Goal: Obtain resource: Obtain resource

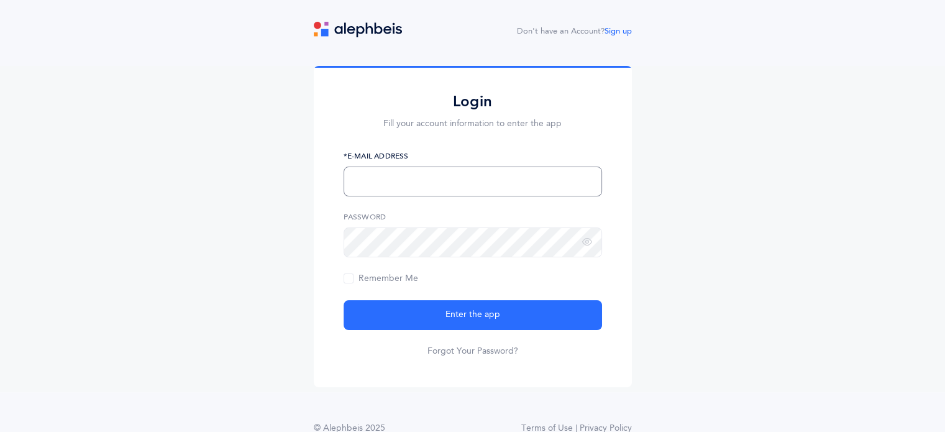
click at [447, 181] on input "text" at bounding box center [472, 181] width 258 height 30
click at [450, 184] on input "text" at bounding box center [472, 181] width 258 height 30
type input "hbgoranson@gmail.com"
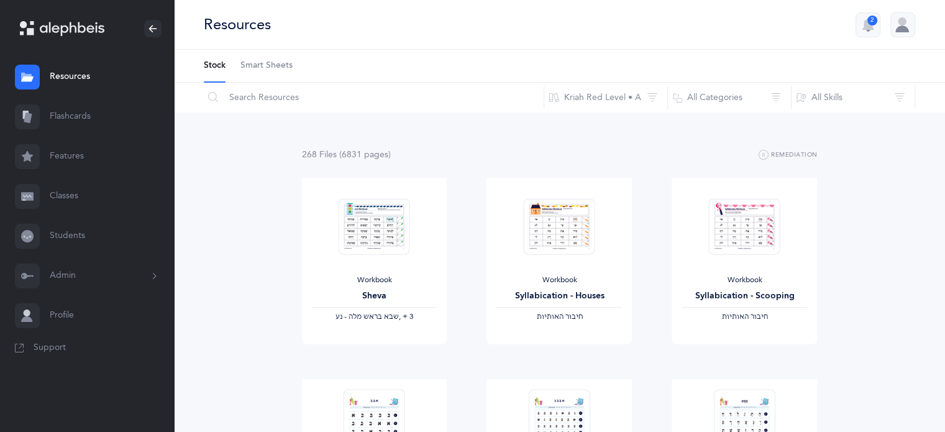
click at [260, 62] on span "Smart Sheets" at bounding box center [266, 66] width 52 height 12
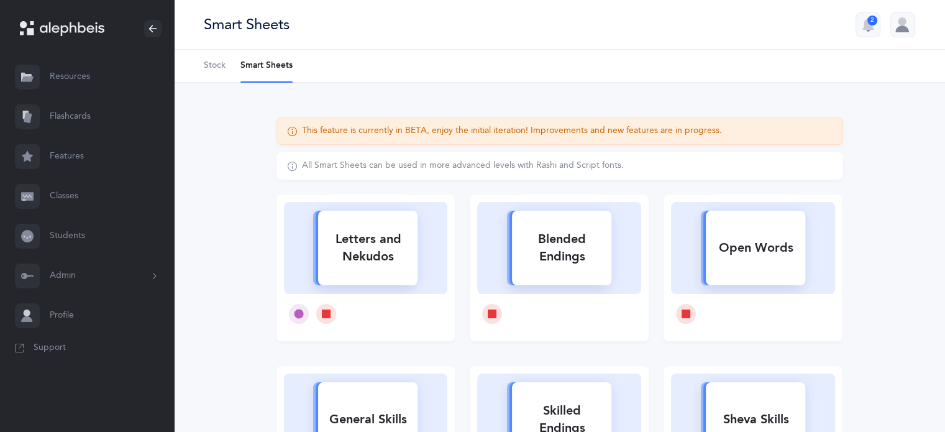
click at [392, 256] on div "Letters and Nekudos" at bounding box center [367, 248] width 99 height 50
select select
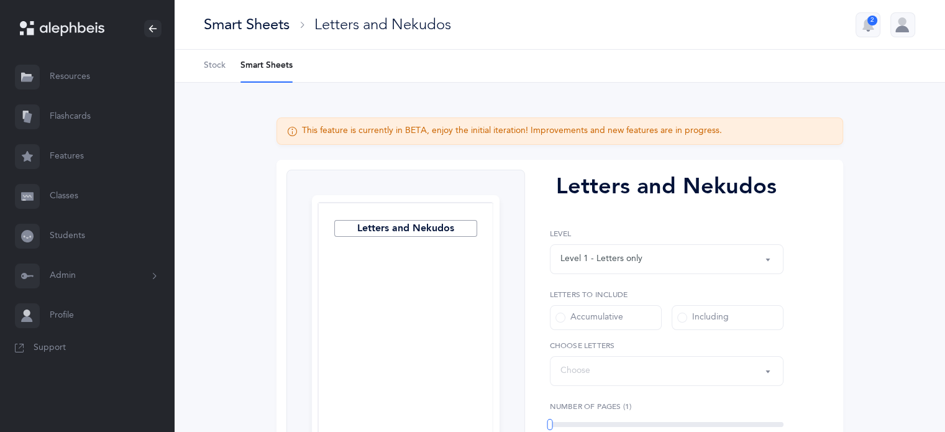
select select "27"
click at [704, 326] on label "Including" at bounding box center [727, 317] width 112 height 25
click at [0, 0] on input "Including" at bounding box center [0, 0] width 0 height 0
click at [640, 374] on div "Letters: All Letters" at bounding box center [666, 370] width 212 height 21
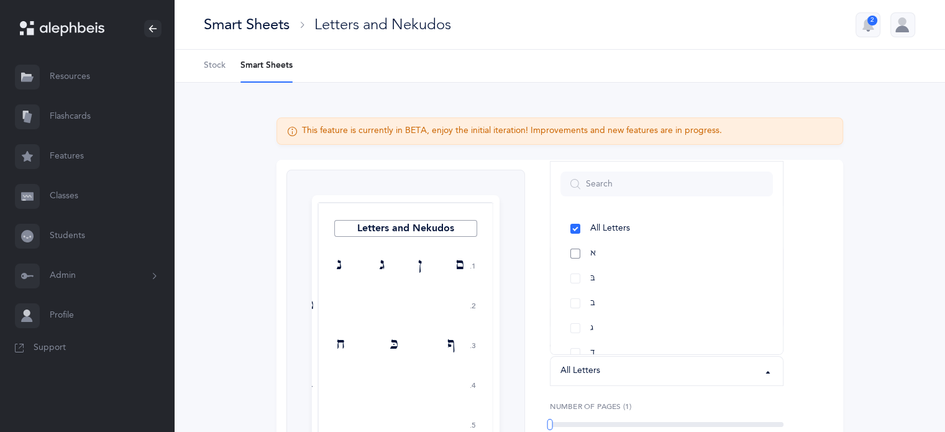
click at [597, 257] on link "א" at bounding box center [666, 253] width 212 height 25
select select "1"
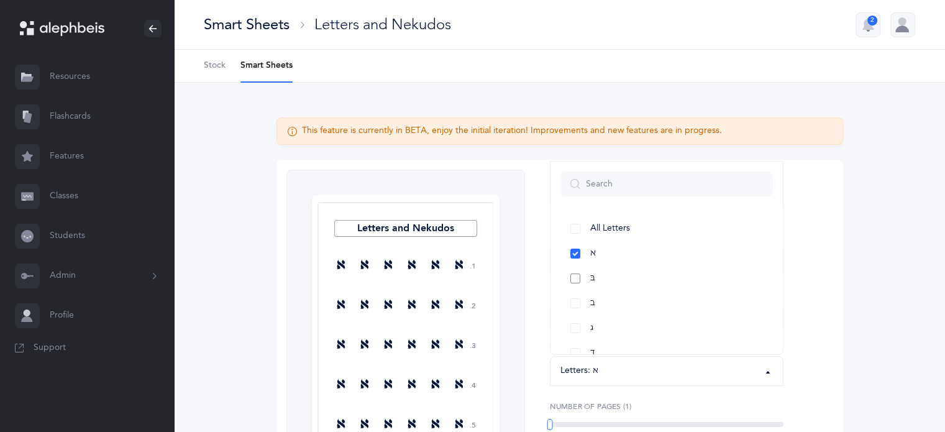
click at [593, 274] on span "בּ" at bounding box center [592, 278] width 5 height 11
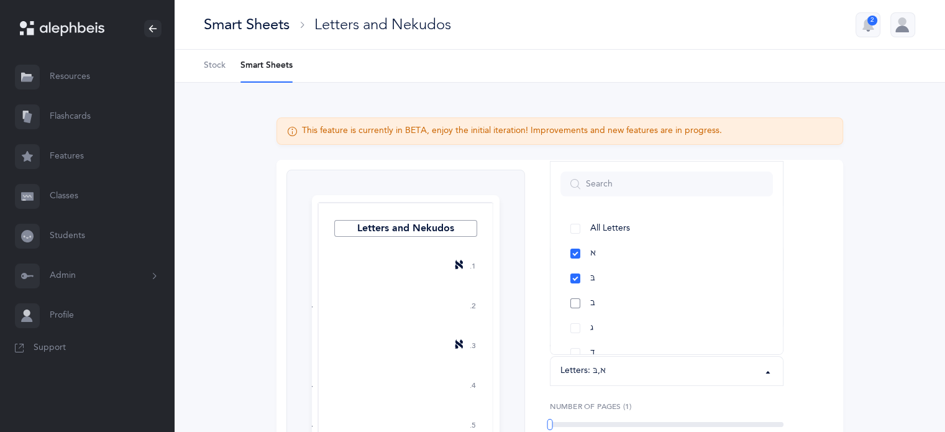
click at [591, 305] on span "ב" at bounding box center [592, 302] width 5 height 11
click at [836, 241] on div "Letters and Nekudos 1. 2. 3. 4. 5. בּ א ב בּ א ב ב א בּ א בּ ב א ב בּ ב א בּ בּ…" at bounding box center [559, 383] width 566 height 446
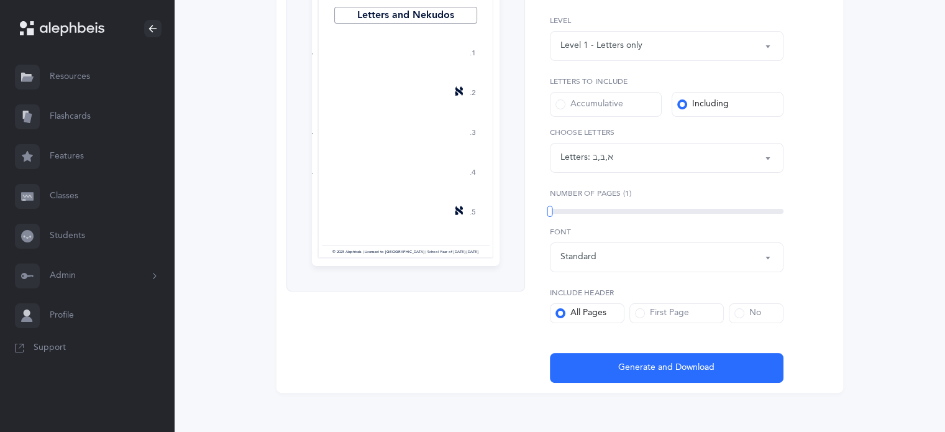
scroll to position [214, 0]
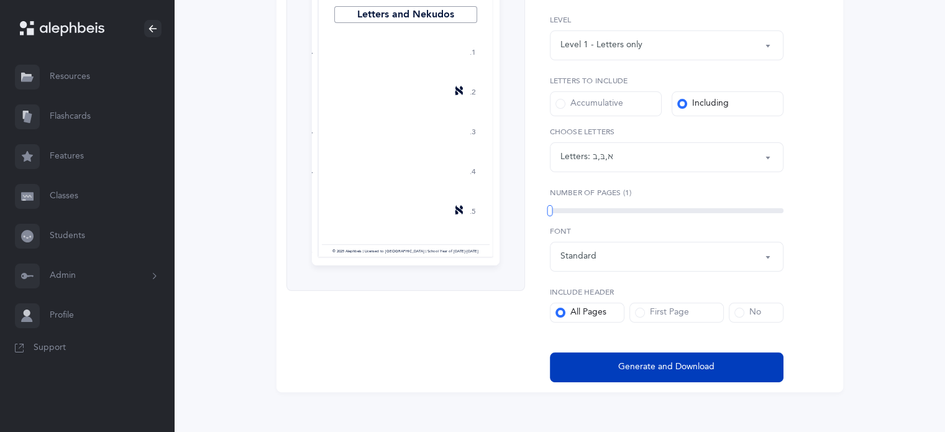
click at [694, 360] on span "Generate and Download" at bounding box center [666, 366] width 96 height 13
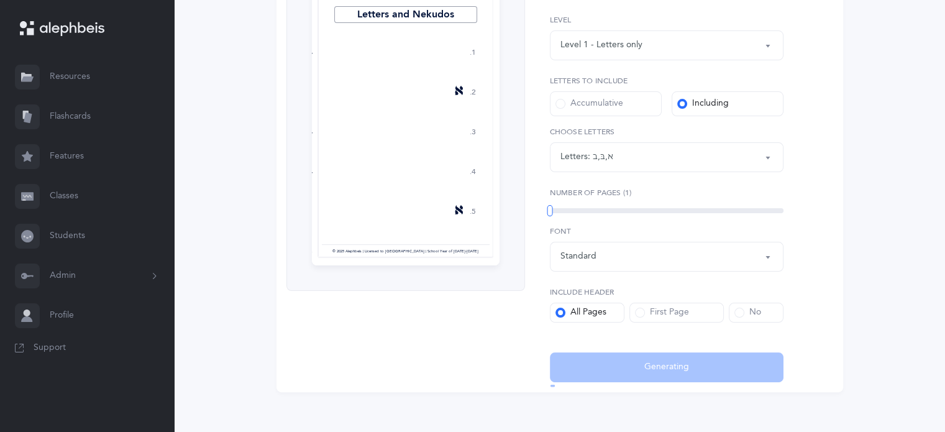
select select "1"
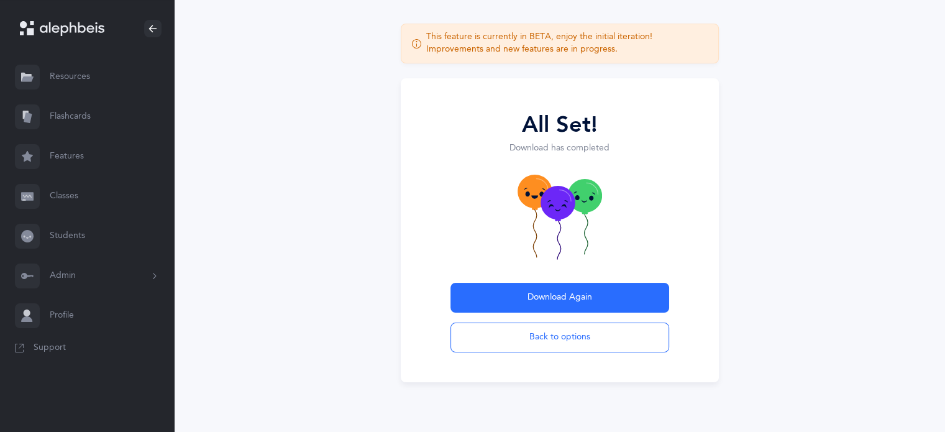
scroll to position [60, 0]
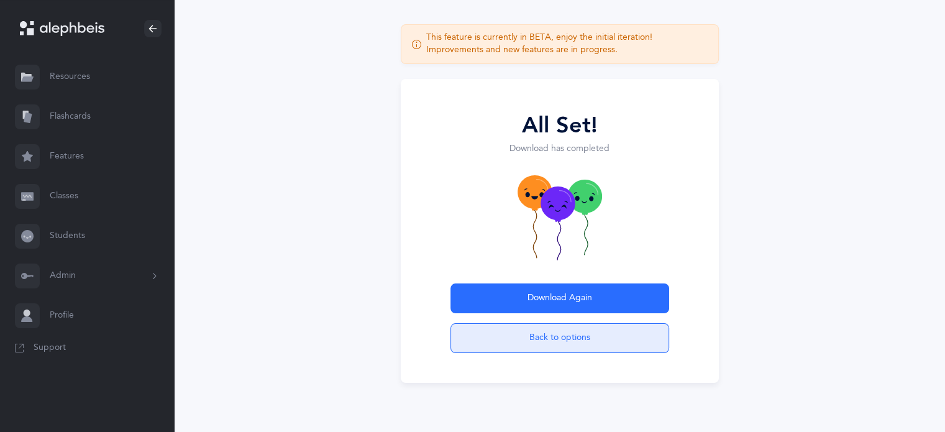
click at [537, 333] on button "Back to options" at bounding box center [559, 338] width 219 height 30
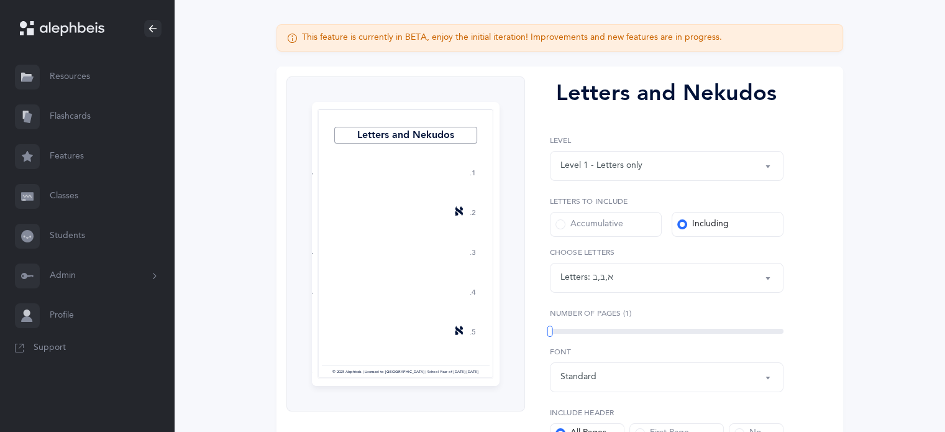
click at [645, 279] on div "Letters: א , בּ , ב" at bounding box center [666, 277] width 212 height 21
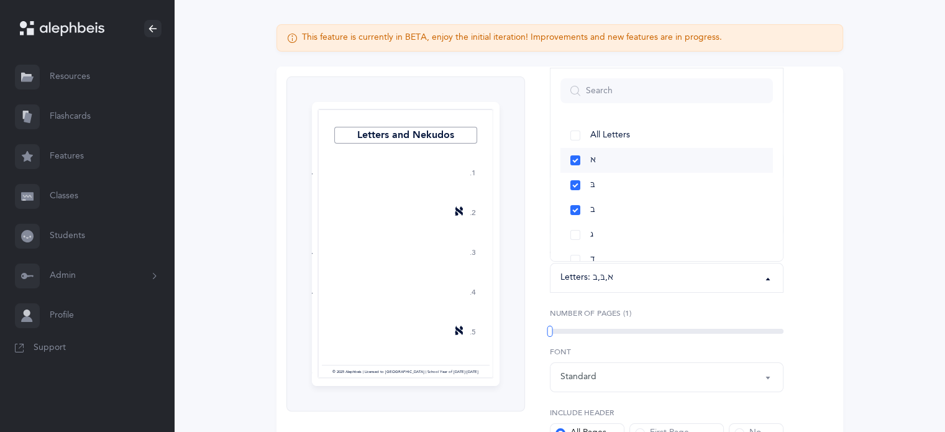
click at [592, 158] on span "א" at bounding box center [593, 160] width 6 height 11
click at [593, 180] on span "בּ" at bounding box center [592, 184] width 5 height 11
select select "2"
click at [591, 197] on link "ב" at bounding box center [666, 209] width 212 height 25
click at [591, 229] on span "ג" at bounding box center [591, 234] width 3 height 11
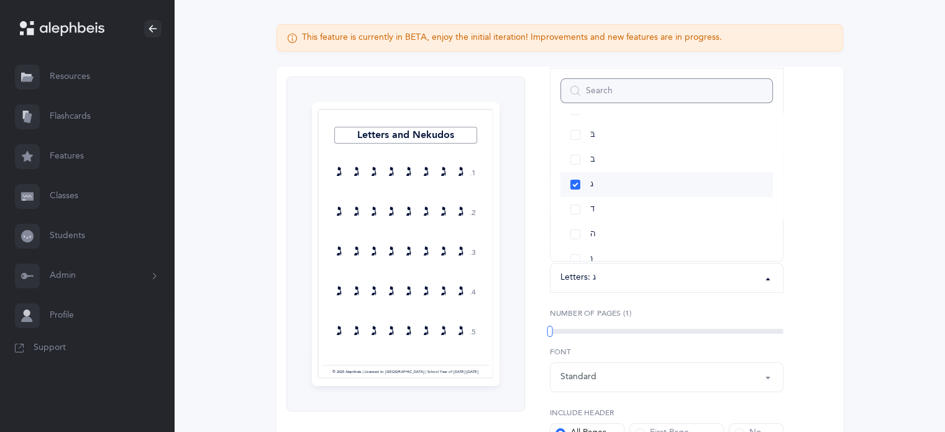
scroll to position [55, 0]
click at [574, 201] on link "ד" at bounding box center [666, 204] width 212 height 25
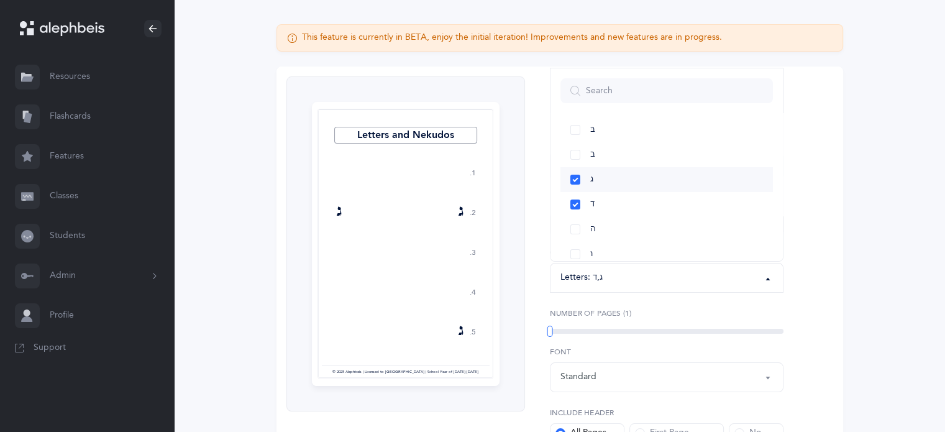
click at [578, 182] on link "ג" at bounding box center [666, 179] width 212 height 25
select select "4"
click at [572, 152] on link "ז" at bounding box center [666, 158] width 212 height 25
click at [573, 135] on link "ו" at bounding box center [666, 133] width 212 height 25
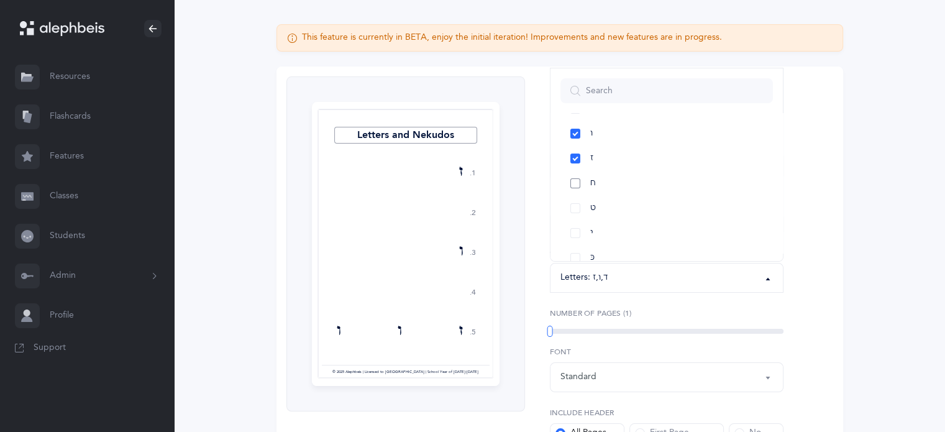
click at [579, 183] on link "ח" at bounding box center [666, 183] width 212 height 25
click at [574, 206] on link "ע" at bounding box center [666, 205] width 212 height 25
click at [579, 218] on link "צ" at bounding box center [666, 222] width 212 height 25
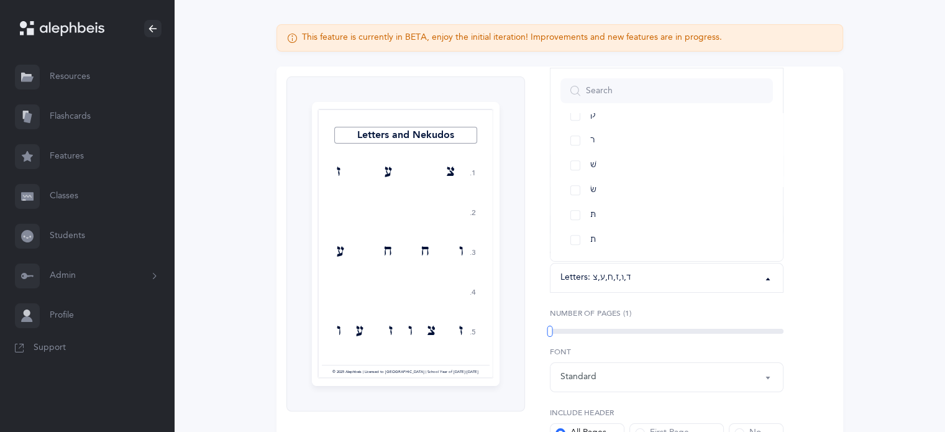
scroll to position [713, 0]
click at [577, 161] on link "שׁ" at bounding box center [666, 167] width 212 height 25
click at [573, 192] on link "שׂ" at bounding box center [666, 192] width 212 height 25
click at [571, 239] on link "ת" at bounding box center [666, 242] width 212 height 25
click at [576, 213] on link "תּ" at bounding box center [666, 217] width 212 height 25
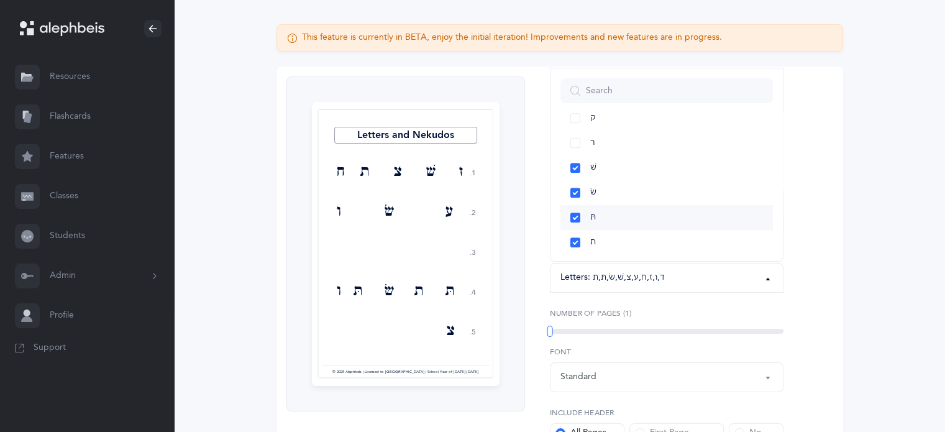
click at [576, 213] on link "תּ" at bounding box center [666, 217] width 212 height 25
click at [576, 193] on link "שׂ" at bounding box center [666, 192] width 212 height 25
click at [575, 168] on link "שׁ" at bounding box center [666, 167] width 212 height 25
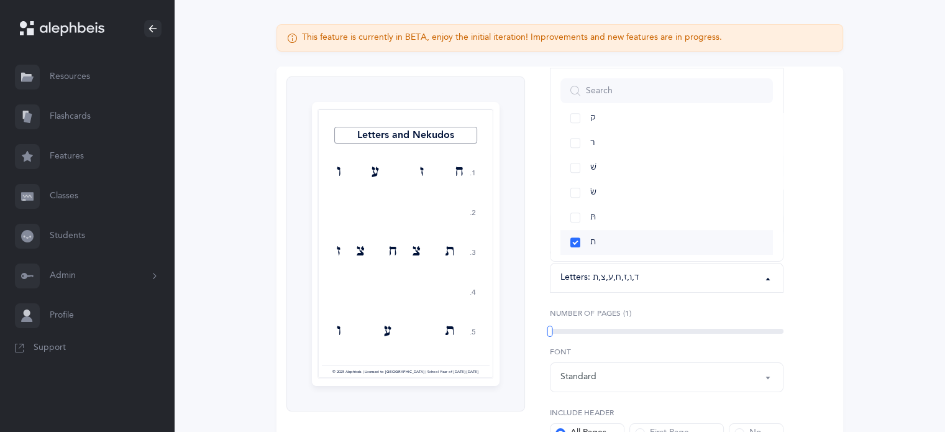
click at [569, 242] on link "ת" at bounding box center [666, 242] width 212 height 25
click at [581, 141] on link "ר" at bounding box center [666, 142] width 212 height 25
click at [828, 235] on div "Letters and Nekudos 1. 2. 3. 4. 5. ז ח ר ד צ ע ו ר ו ע צ ד ח ז ז ד ר ע צ ח ו ד …" at bounding box center [559, 289] width 566 height 446
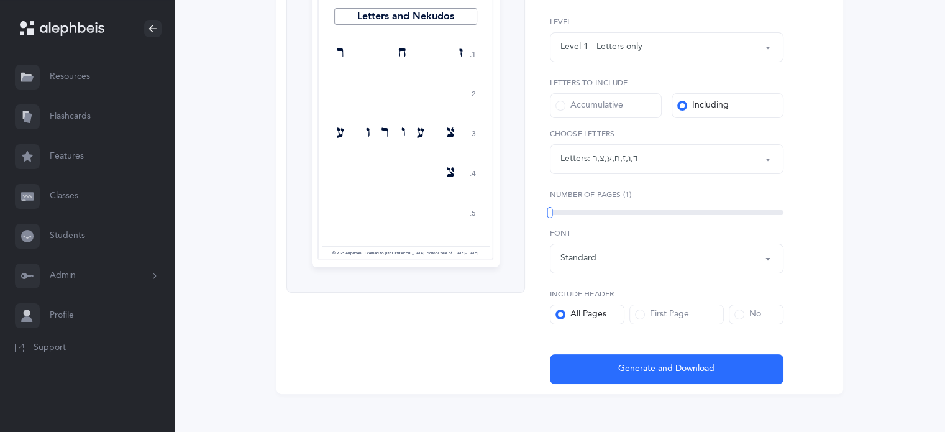
scroll to position [223, 0]
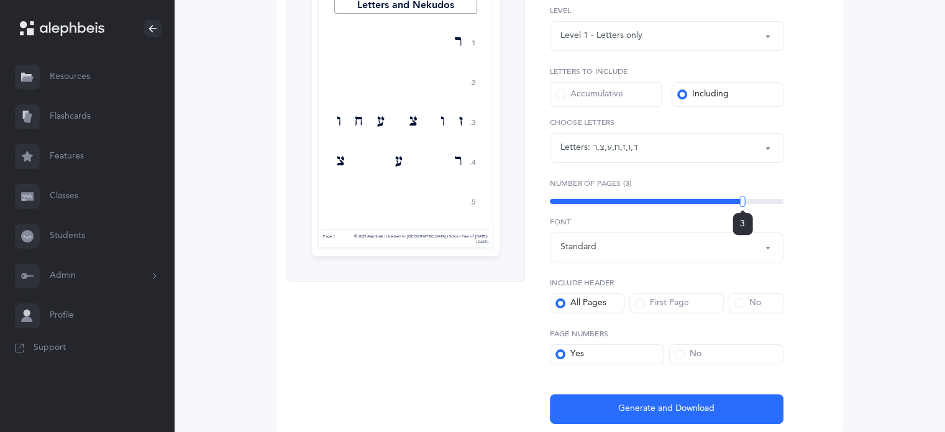
drag, startPoint x: 553, startPoint y: 205, endPoint x: 742, endPoint y: 213, distance: 189.0
click at [742, 206] on div "3" at bounding box center [666, 201] width 233 height 10
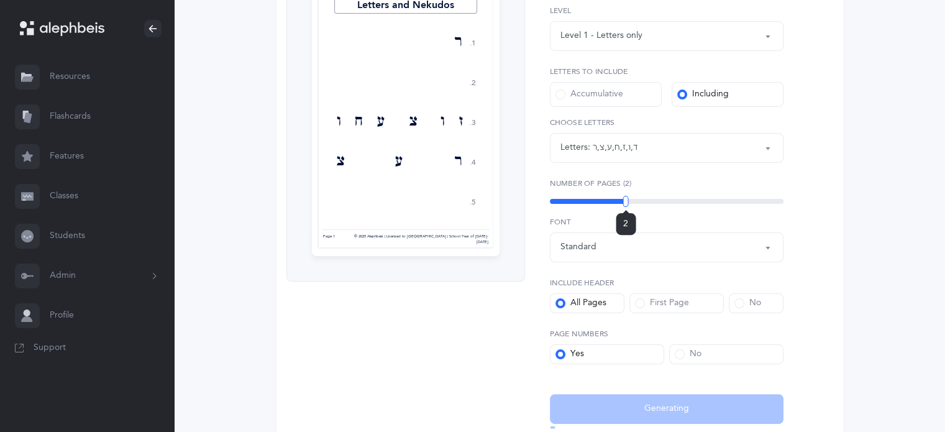
drag, startPoint x: 755, startPoint y: 204, endPoint x: 625, endPoint y: 212, distance: 130.0
click at [625, 206] on div "2" at bounding box center [666, 201] width 233 height 10
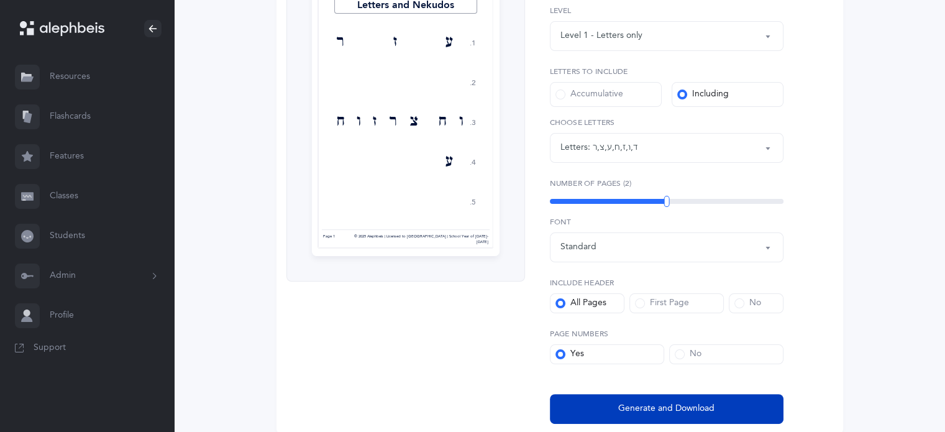
click at [643, 412] on span "Generate and Download" at bounding box center [666, 408] width 96 height 13
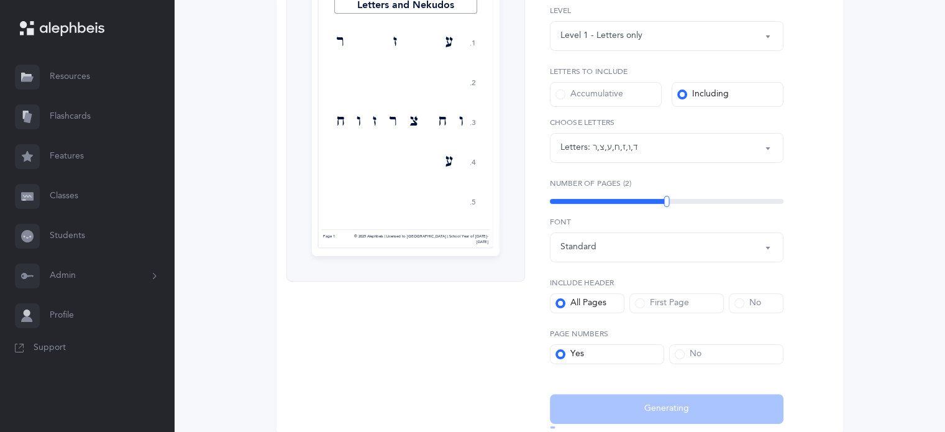
select select "4"
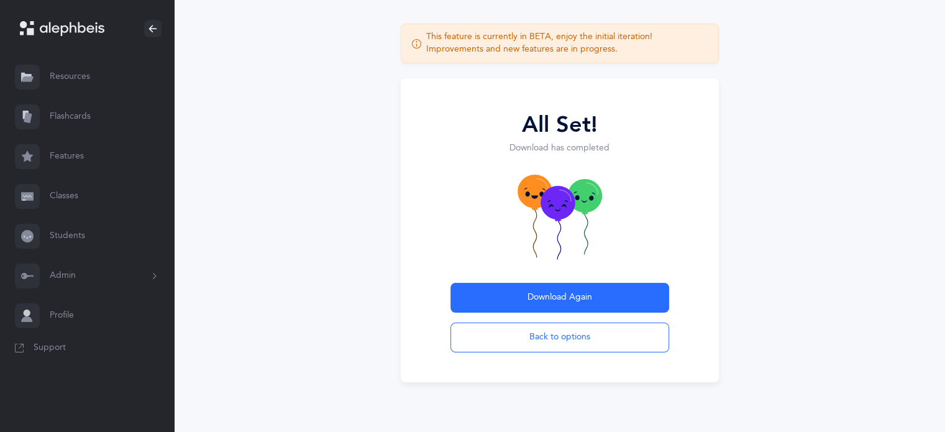
scroll to position [60, 0]
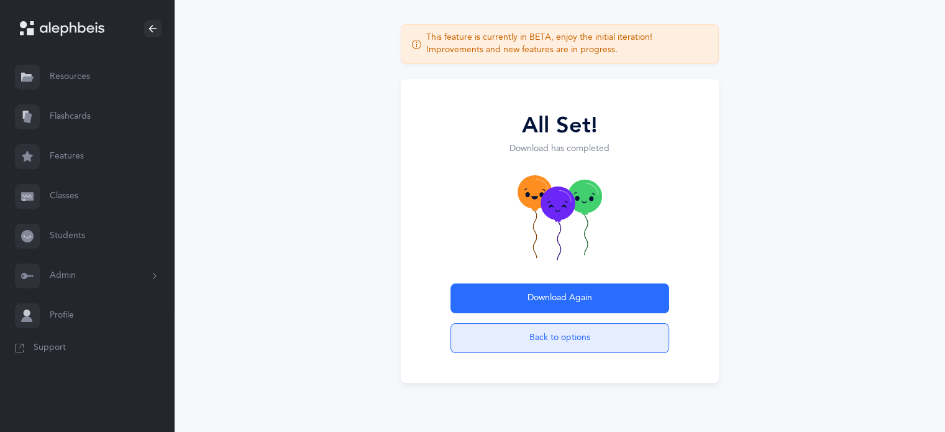
click at [517, 330] on button "Back to options" at bounding box center [559, 338] width 219 height 30
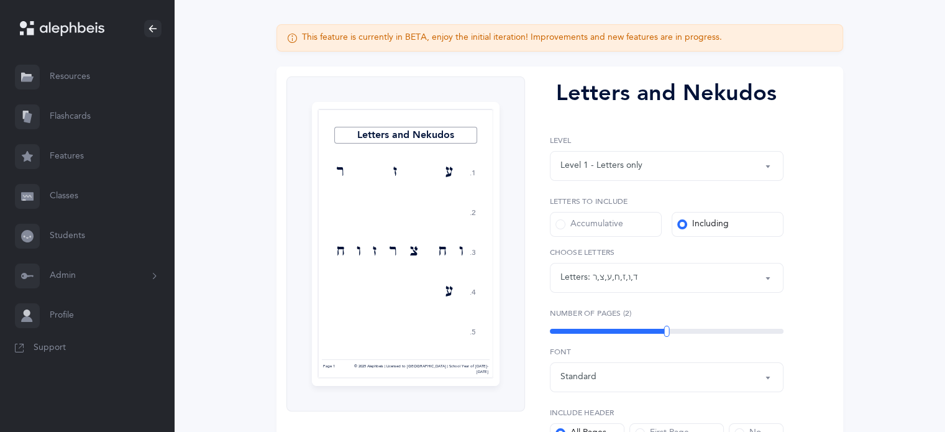
click at [646, 230] on label "Accumulative" at bounding box center [606, 224] width 112 height 25
click at [0, 0] on input "Accumulative" at bounding box center [0, 0] width 0 height 0
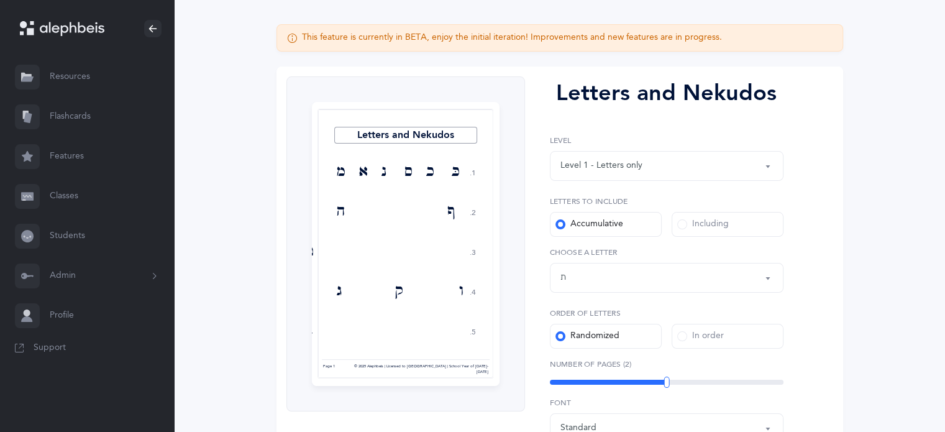
click at [646, 285] on div "Letters up until: ת" at bounding box center [666, 277] width 212 height 21
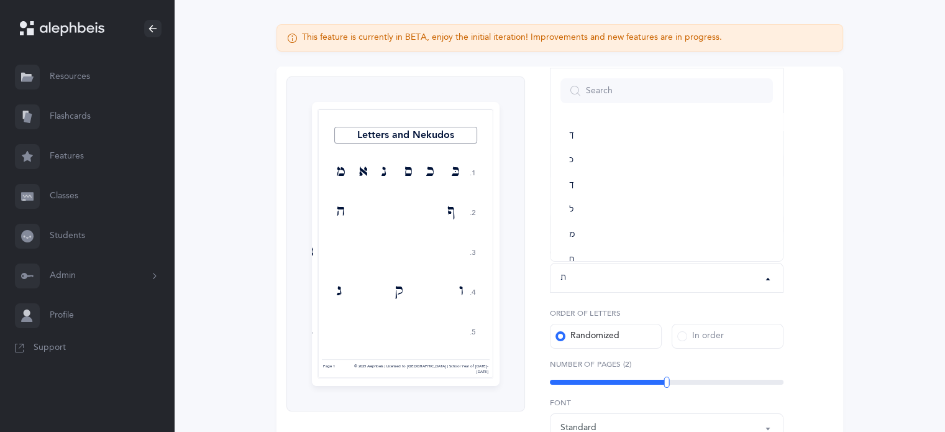
scroll to position [311, 0]
click at [700, 173] on link "ך" at bounding box center [666, 172] width 212 height 25
select select "11"
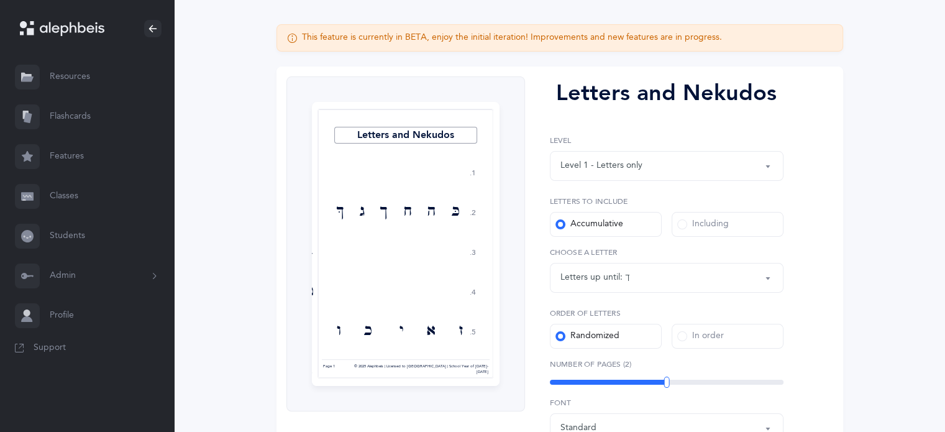
click at [612, 282] on div "Letters up until:" at bounding box center [592, 277] width 65 height 13
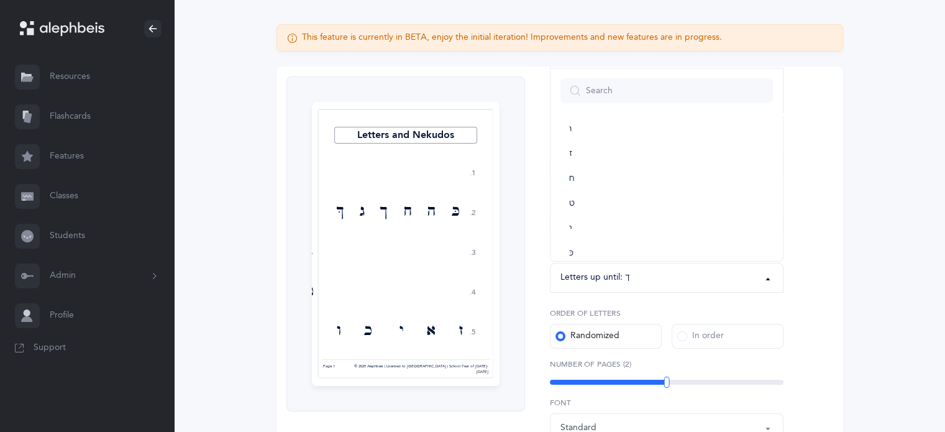
scroll to position [69, 0]
click at [835, 176] on div "Letters and Nekudos 1. 2. 3. 4. 5. ד כּ ה ח [DEMOGRAPHIC_DATA] ג ךּ ב ט ז א י כ…" at bounding box center [559, 340] width 566 height 548
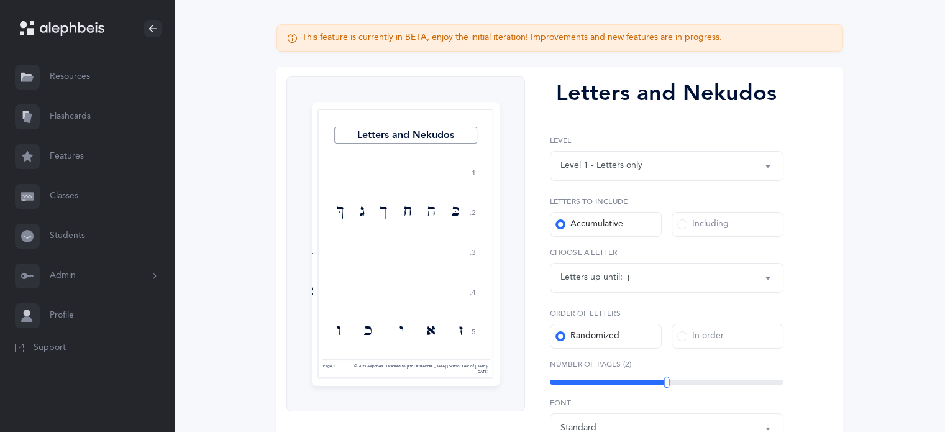
click at [704, 229] on div "Including" at bounding box center [703, 224] width 52 height 12
click at [0, 0] on input "Including" at bounding box center [0, 0] width 0 height 0
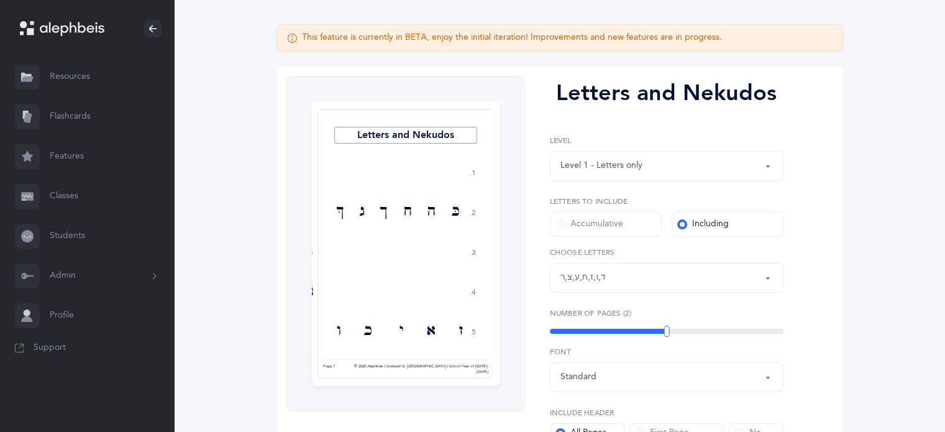
scroll to position [44, 0]
click at [625, 276] on div "Letters: ד , ו , ז , [PERSON_NAME] , [PERSON_NAME] , צ , ר" at bounding box center [666, 277] width 212 height 21
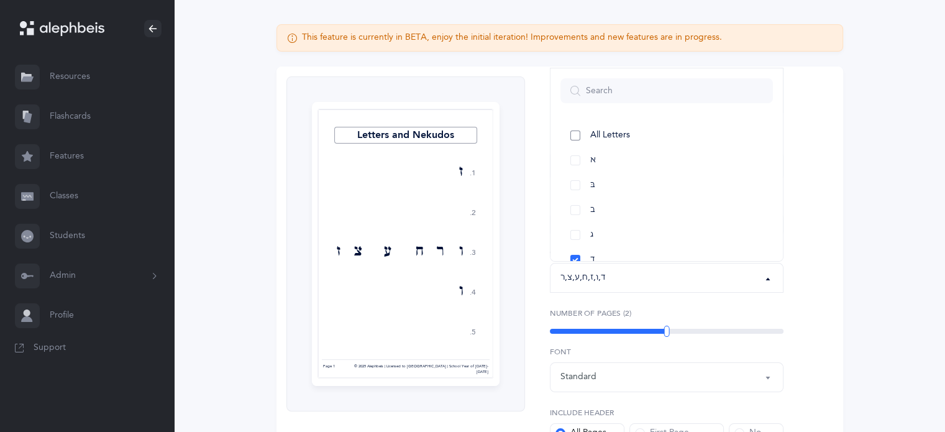
click at [614, 128] on link "All Letters" at bounding box center [666, 135] width 212 height 25
select select "all"
click at [614, 128] on link "All Letters" at bounding box center [666, 135] width 212 height 25
click at [609, 189] on link "בּ" at bounding box center [666, 185] width 212 height 25
select select "81"
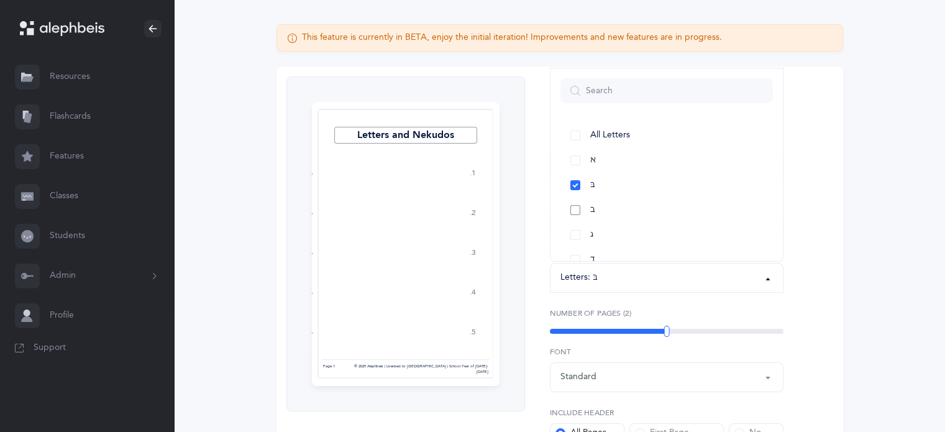
click at [606, 206] on link "ב" at bounding box center [666, 209] width 212 height 25
click at [582, 135] on link "ו" at bounding box center [666, 135] width 212 height 25
click at [573, 163] on link "ז" at bounding box center [666, 160] width 212 height 25
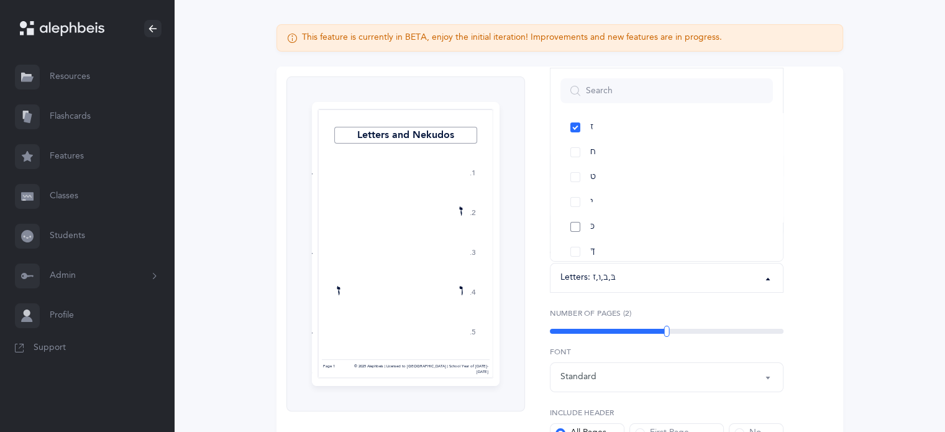
click at [578, 227] on link "כּ" at bounding box center [666, 226] width 212 height 25
click at [579, 226] on link "כ" at bounding box center [666, 226] width 212 height 25
click at [574, 174] on link "מ" at bounding box center [666, 177] width 212 height 25
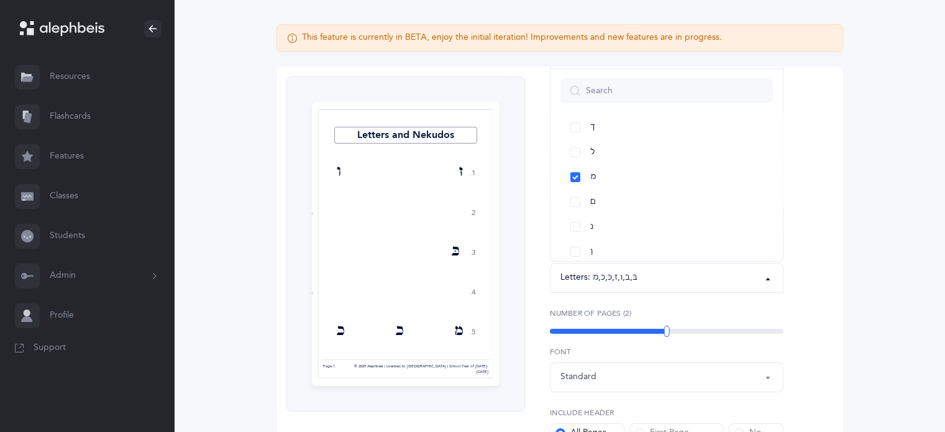
click at [831, 258] on div "Letters and Nekudos 1. 2. 3. 4. 5. ז ו בּ כּ ב מ כ כ ב ז בּ כּ מ ו בּ ו ב כ כּ …" at bounding box center [559, 314] width 566 height 497
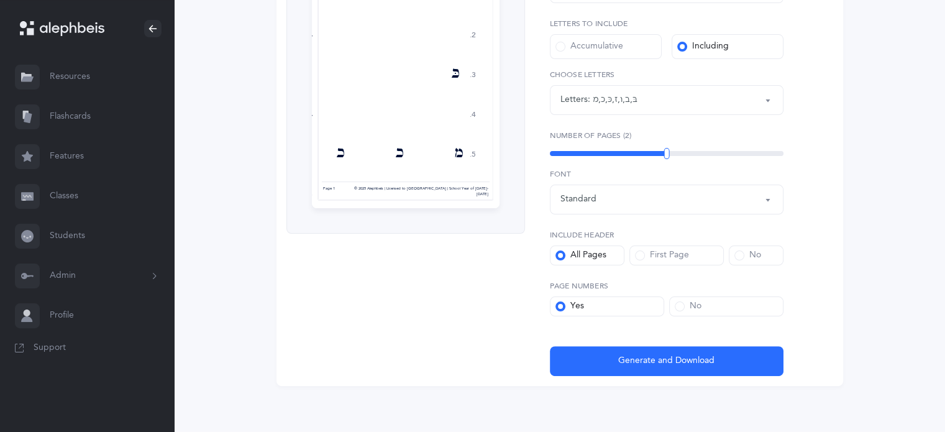
scroll to position [273, 0]
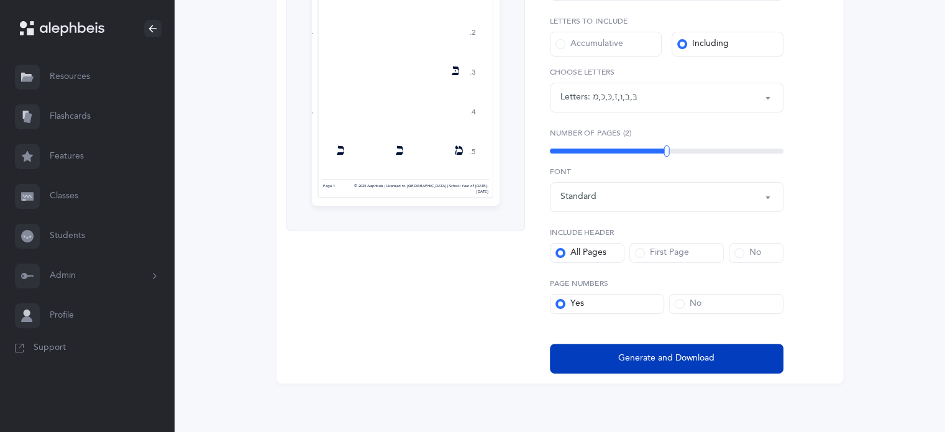
click at [700, 347] on button "Generate and Download" at bounding box center [666, 358] width 233 height 30
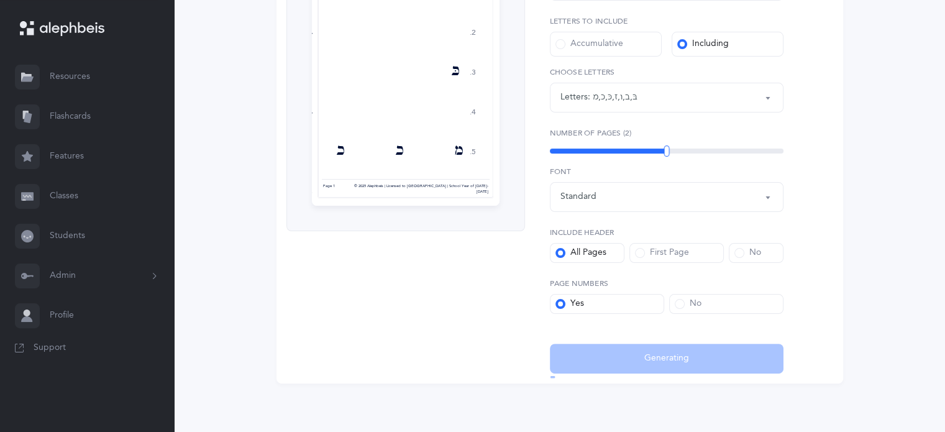
select select "81"
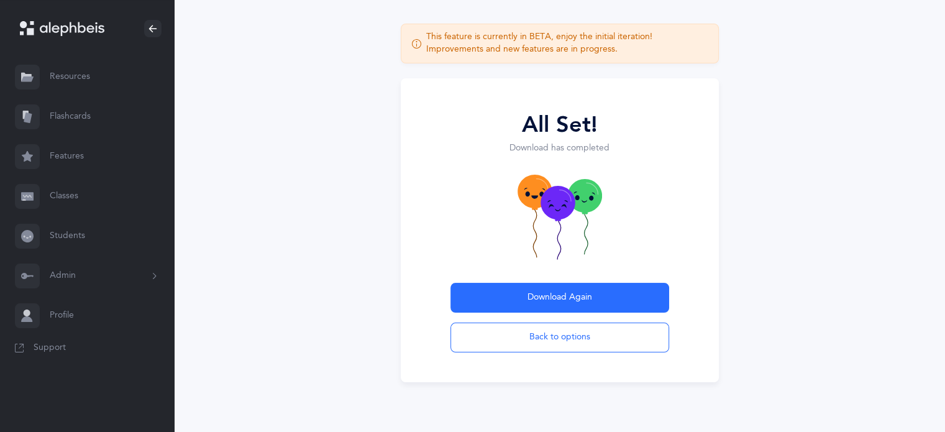
scroll to position [60, 0]
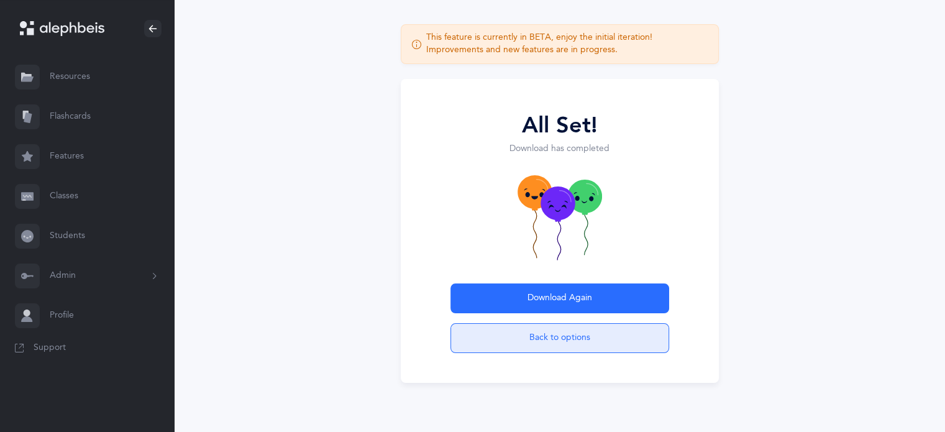
click at [551, 350] on button "Back to options" at bounding box center [559, 338] width 219 height 30
